Goal: Task Accomplishment & Management: Manage account settings

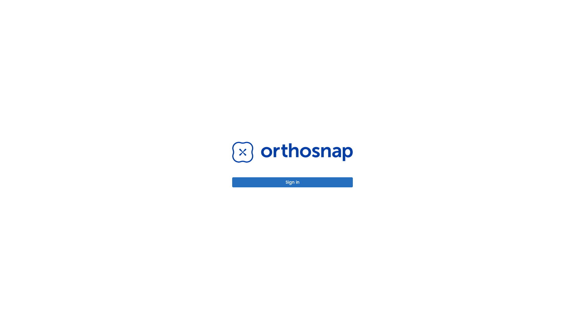
click at [293, 182] on button "Sign in" at bounding box center [292, 182] width 121 height 10
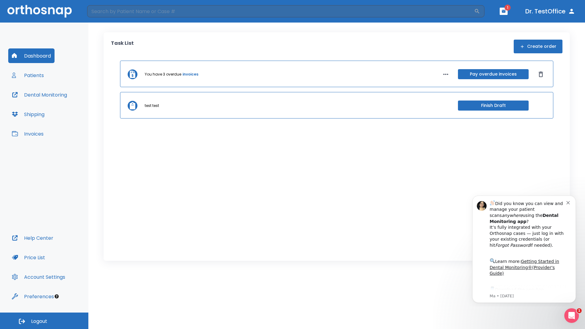
click at [44, 321] on span "Logout" at bounding box center [39, 321] width 16 height 7
